Goal: Find specific page/section: Locate item on page

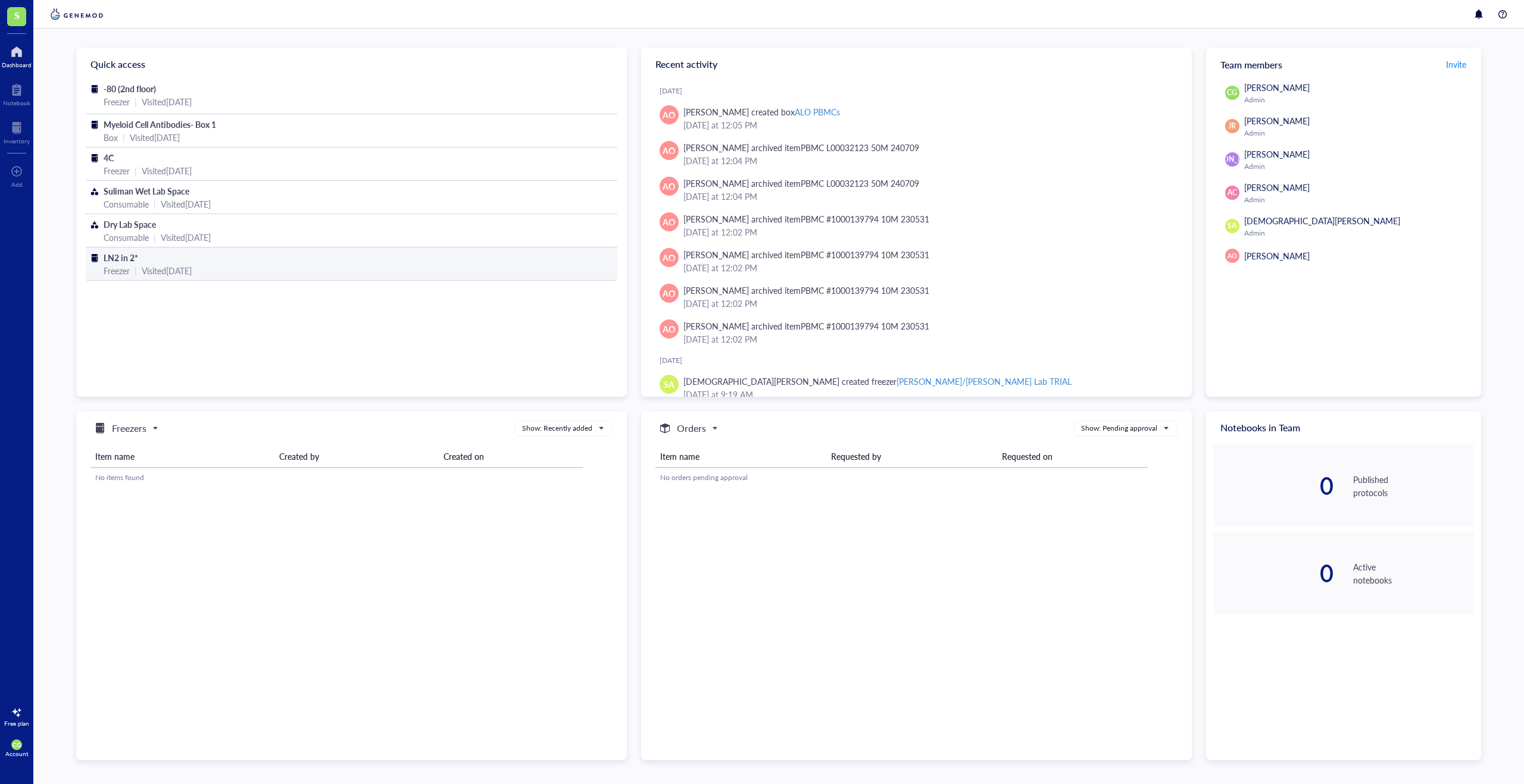
click at [207, 256] on div "LN2 in 2*" at bounding box center [351, 258] width 495 height 14
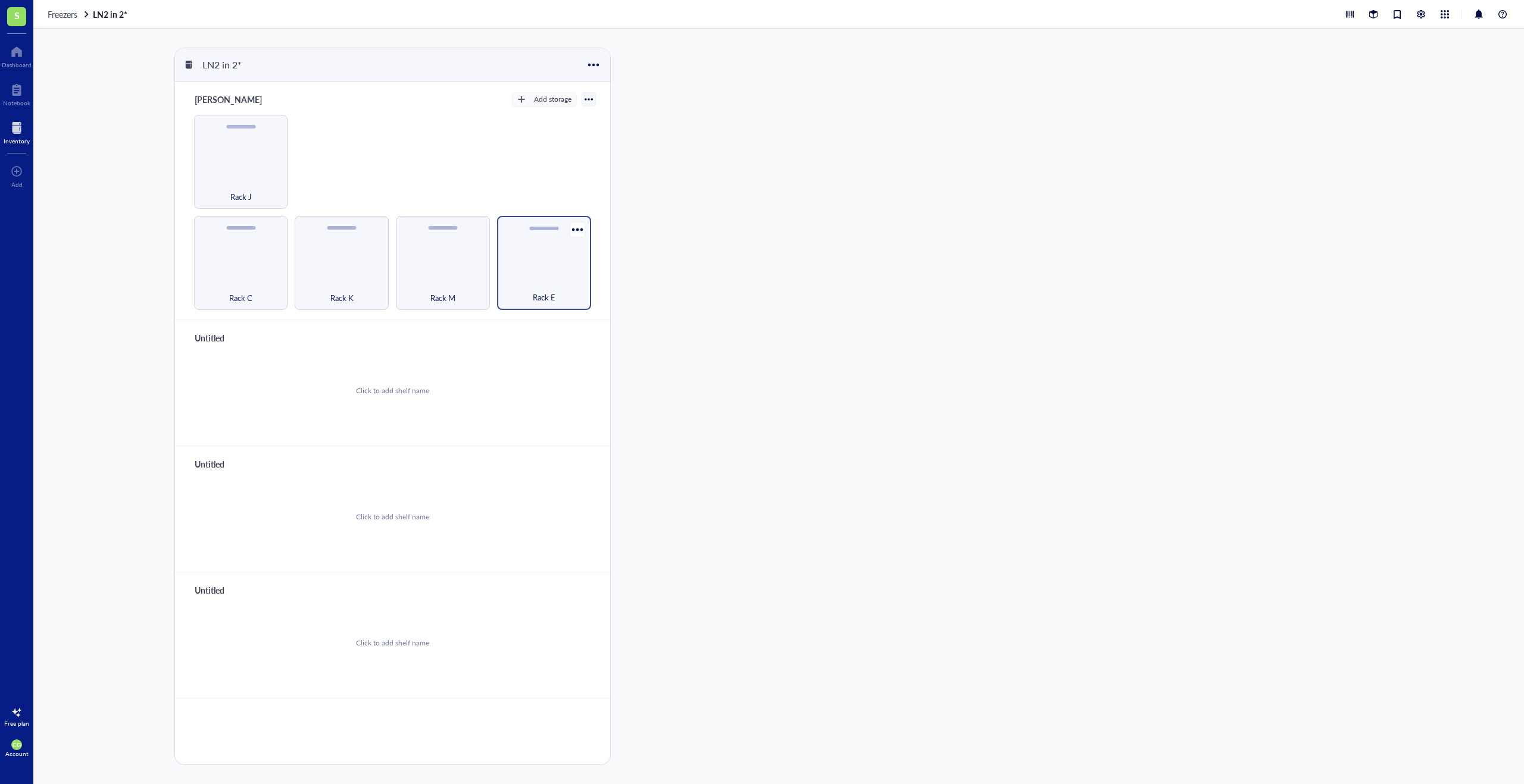
click at [514, 282] on div "Rack E" at bounding box center [544, 291] width 82 height 26
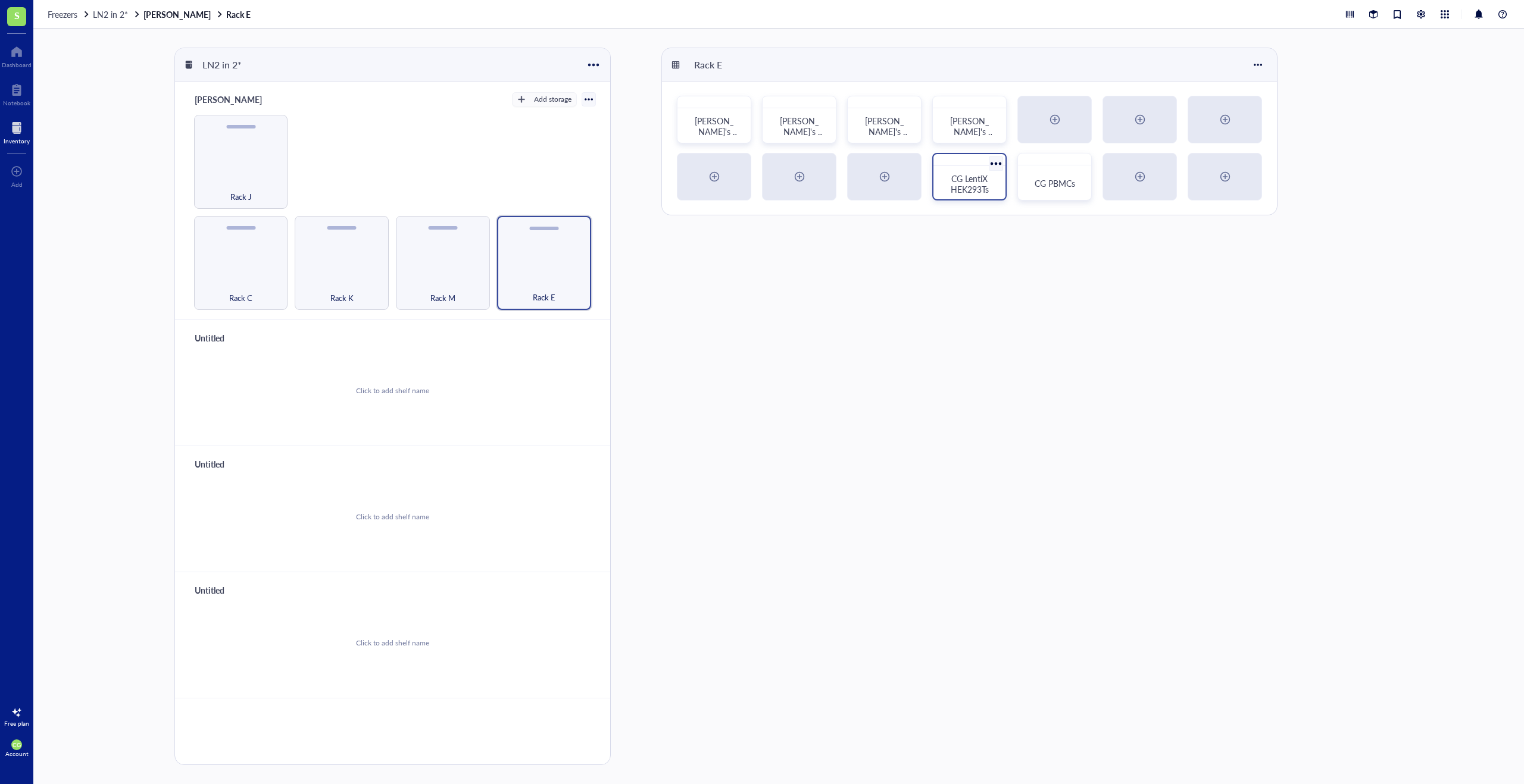
click at [992, 196] on div "CG LentiX HEK293Ts" at bounding box center [969, 183] width 62 height 26
click at [464, 258] on div "Rack M" at bounding box center [442, 263] width 94 height 94
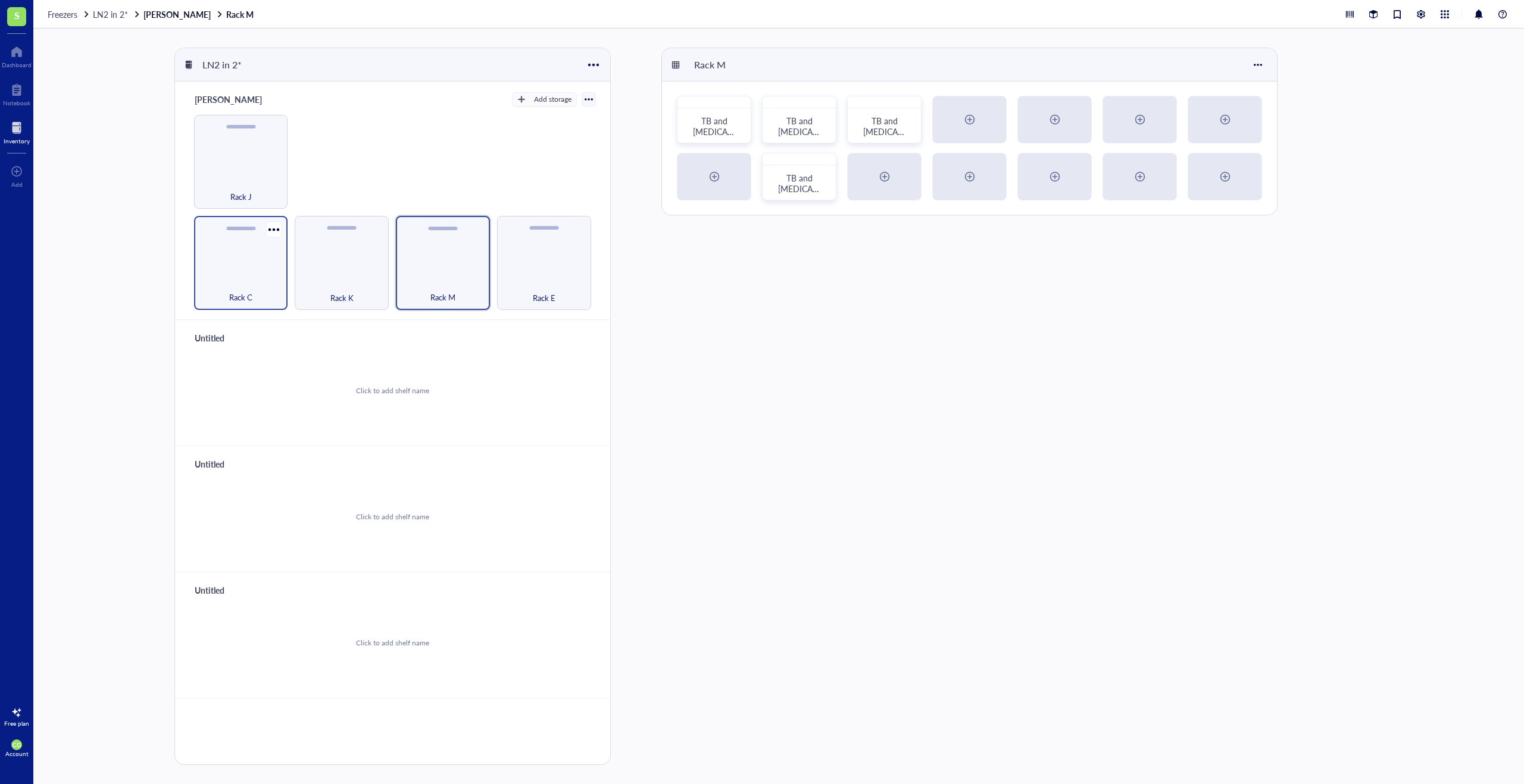
click at [268, 261] on div "Rack C" at bounding box center [240, 263] width 94 height 94
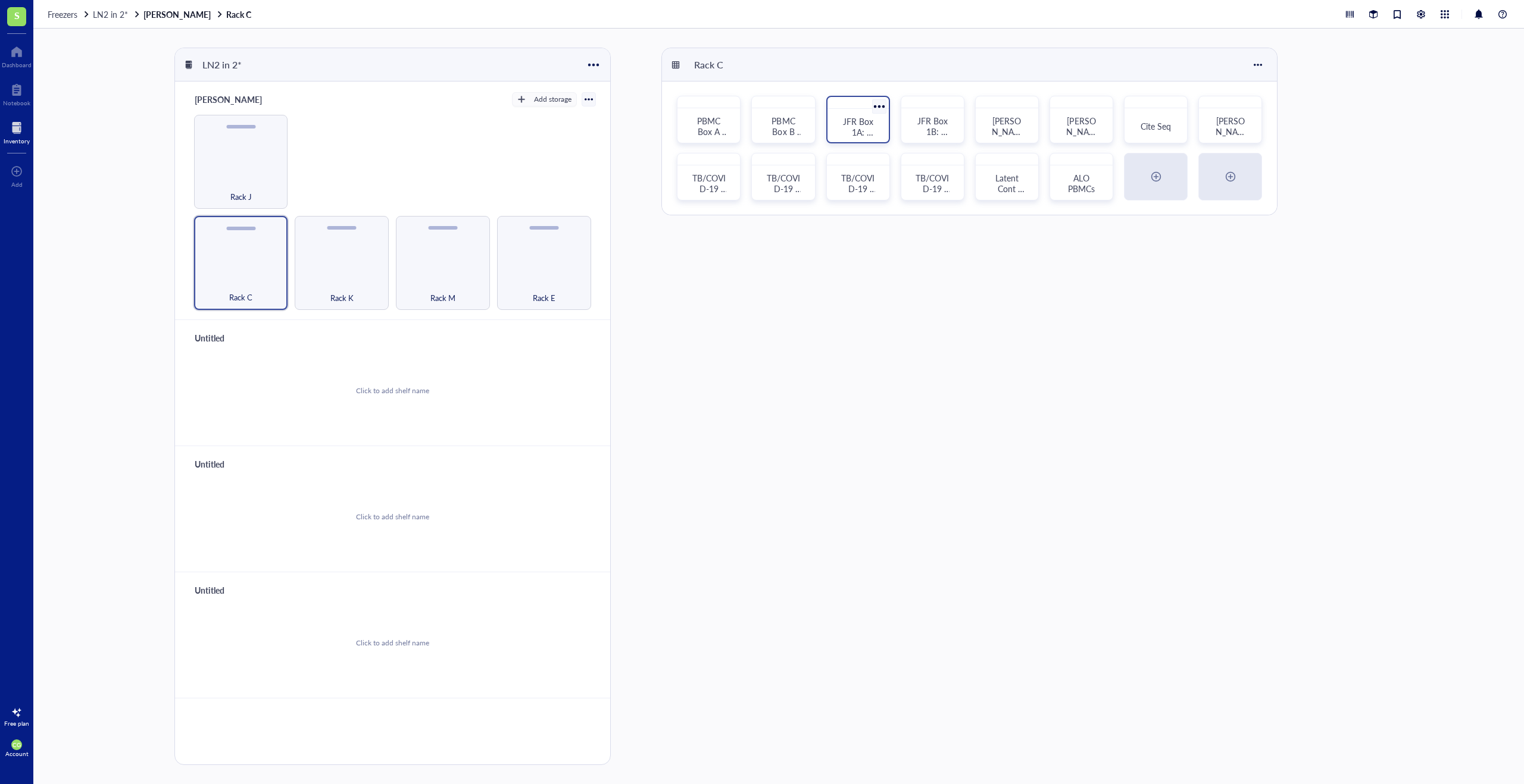
click at [840, 130] on div "JFR Box 1A: PBMCs" at bounding box center [857, 126] width 51 height 26
click at [573, 296] on div "Rack E" at bounding box center [544, 291] width 82 height 26
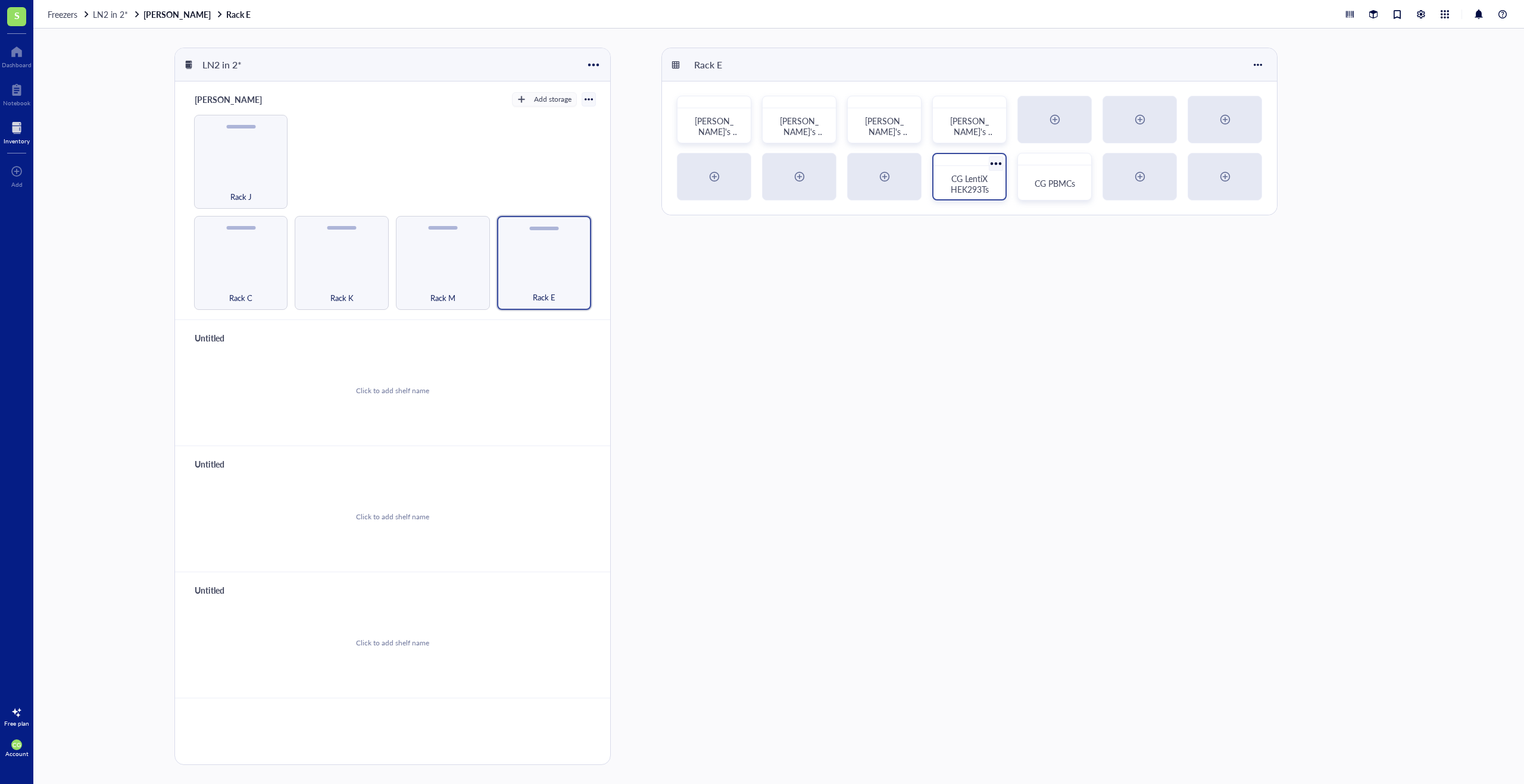
click at [988, 182] on span "CG LentiX HEK293Ts" at bounding box center [970, 183] width 40 height 22
click at [1048, 190] on div "CG PBMCs" at bounding box center [1054, 183] width 62 height 26
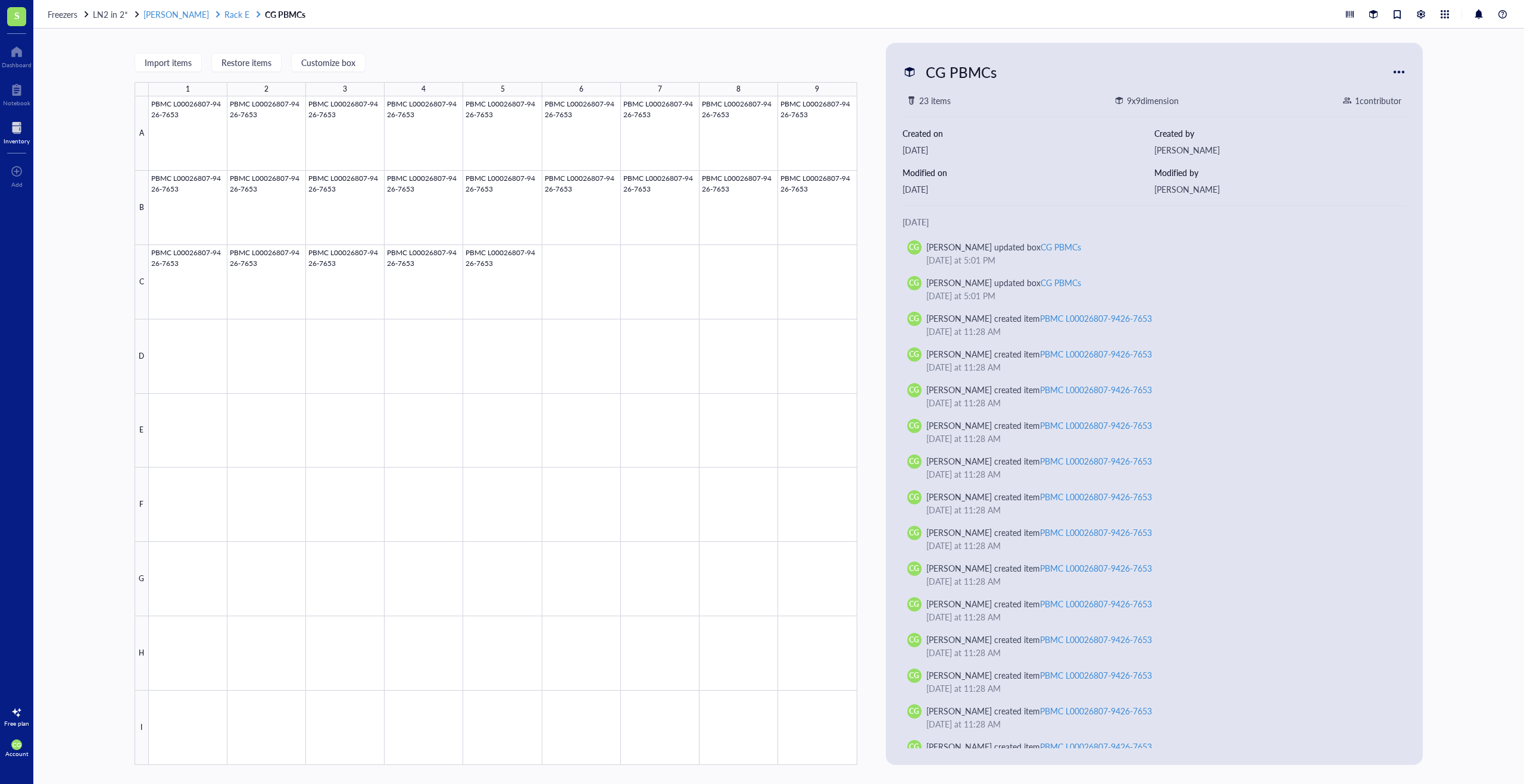
click at [182, 18] on span "[PERSON_NAME]" at bounding box center [176, 15] width 66 height 12
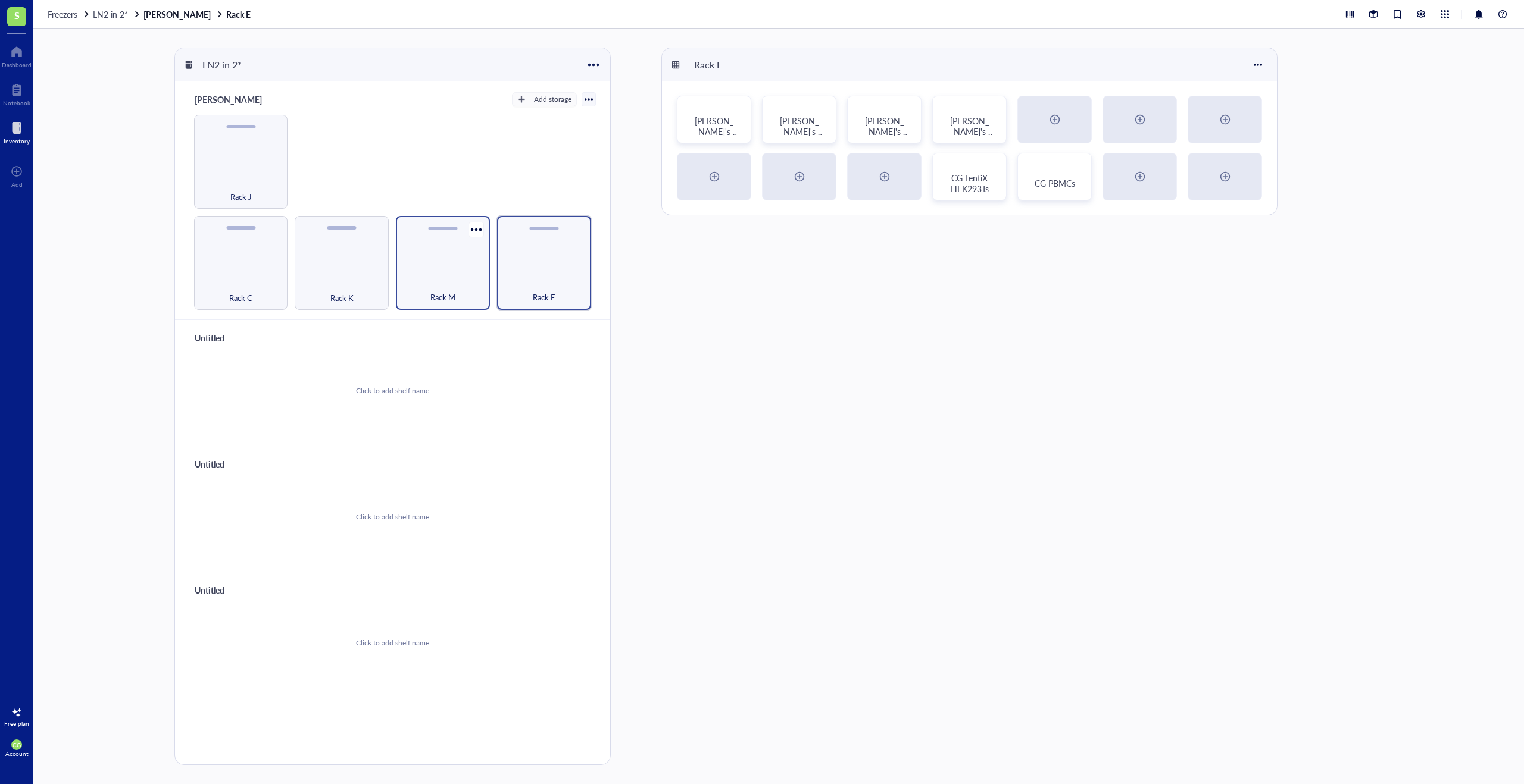
click at [451, 250] on div "Rack M" at bounding box center [442, 263] width 94 height 94
click at [575, 278] on div "Rack E" at bounding box center [544, 291] width 82 height 26
